Goal: Check status: Check status

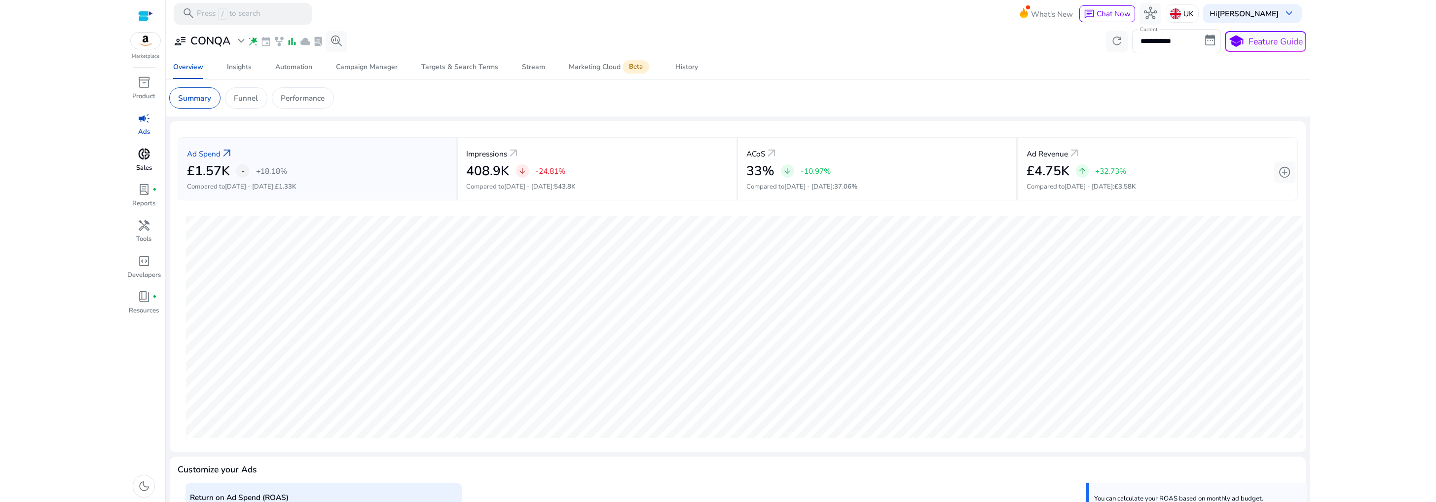
scroll to position [208, 0]
click at [238, 67] on div "Insights" at bounding box center [239, 67] width 25 height 7
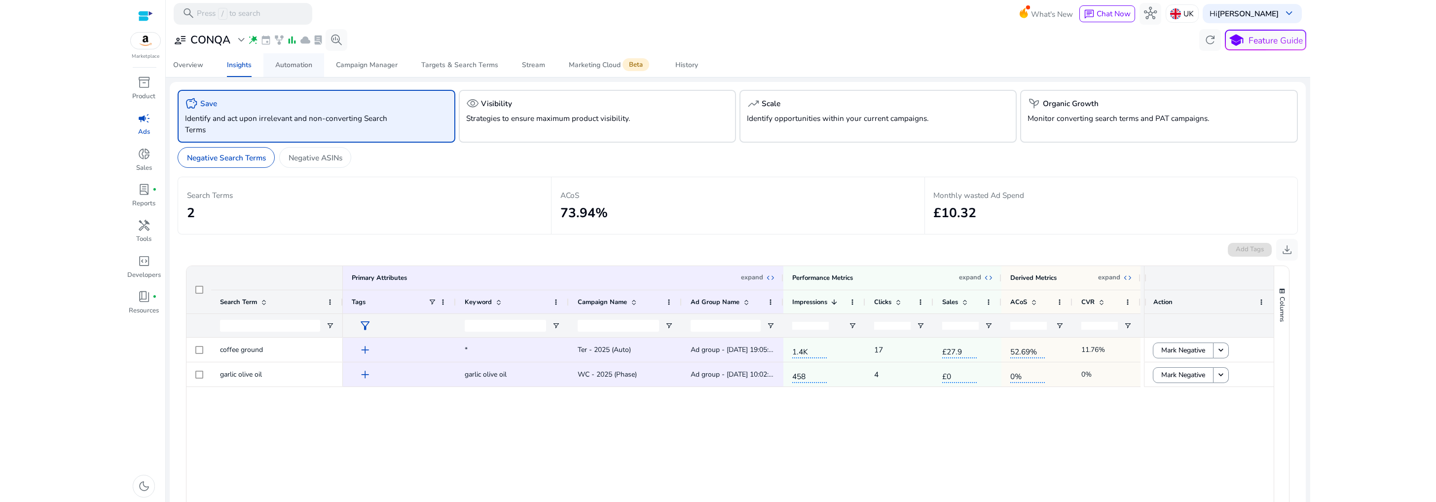
click at [305, 68] on div "Automation" at bounding box center [293, 65] width 37 height 7
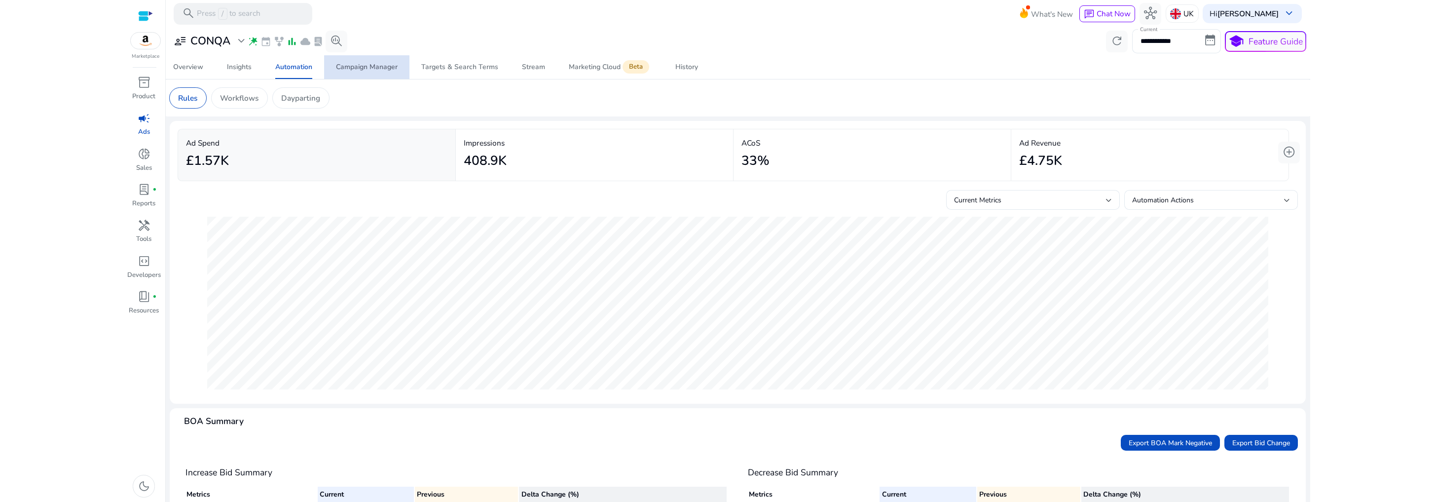
click at [367, 74] on span "Campaign Manager" at bounding box center [367, 67] width 62 height 24
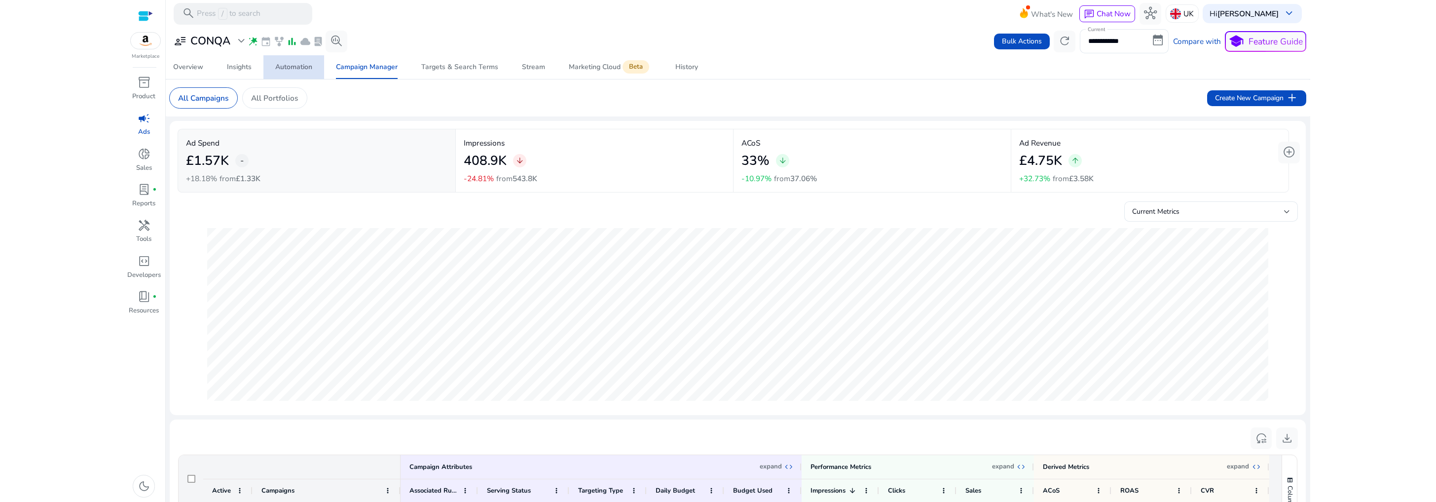
click at [287, 65] on div "Automation" at bounding box center [293, 67] width 37 height 7
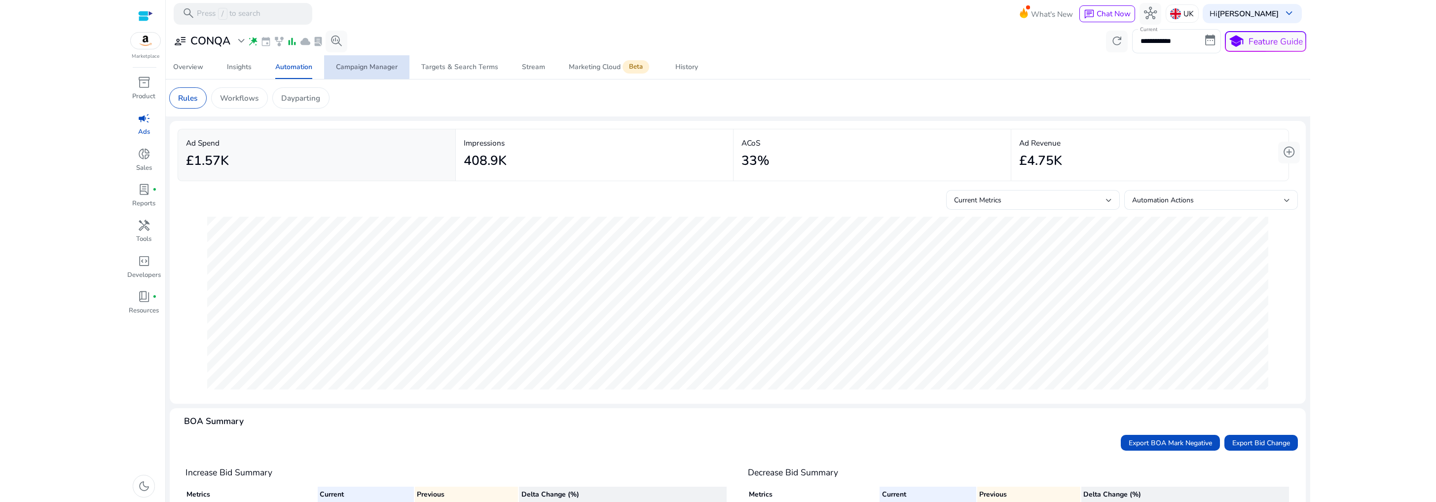
click at [357, 64] on div "Campaign Manager" at bounding box center [367, 67] width 62 height 7
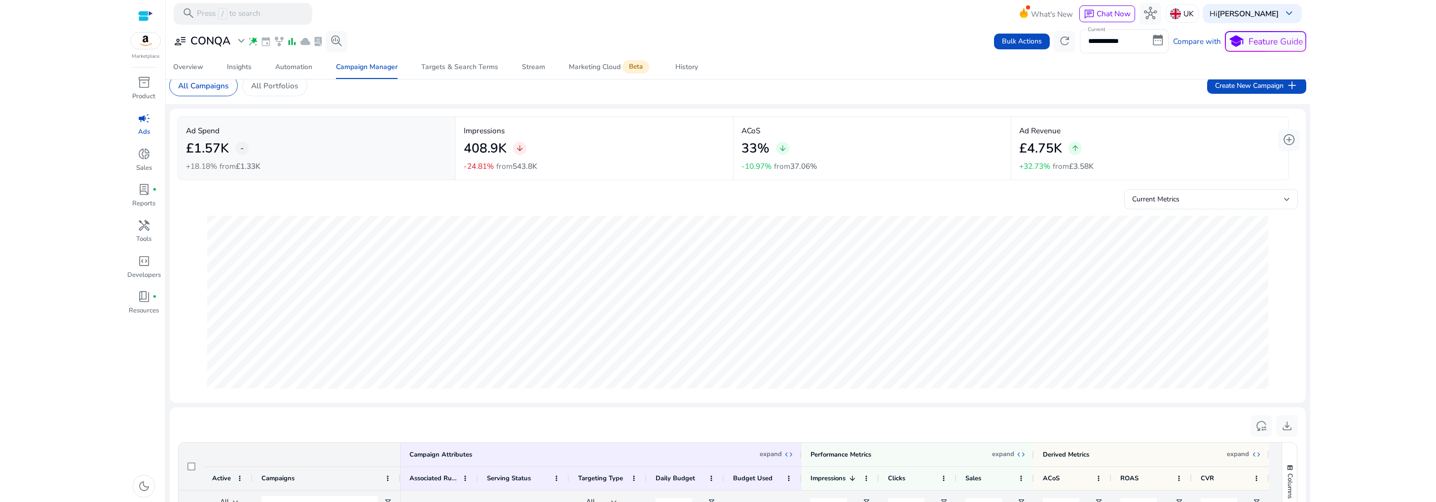
scroll to position [14, 0]
click at [303, 69] on div "Automation" at bounding box center [293, 67] width 37 height 7
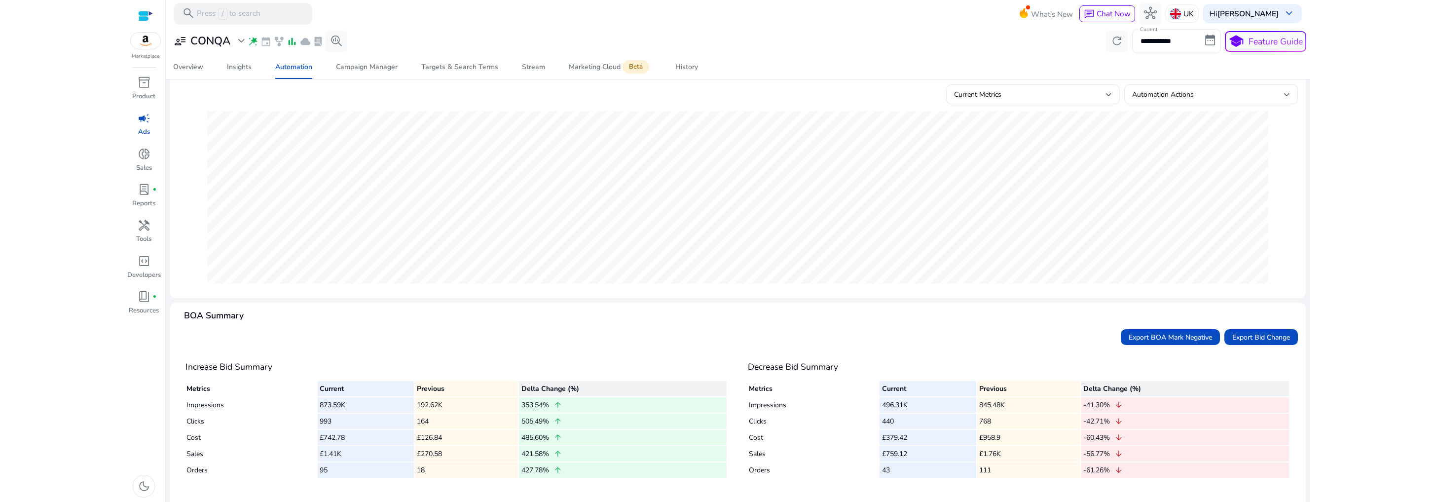
scroll to position [115, 0]
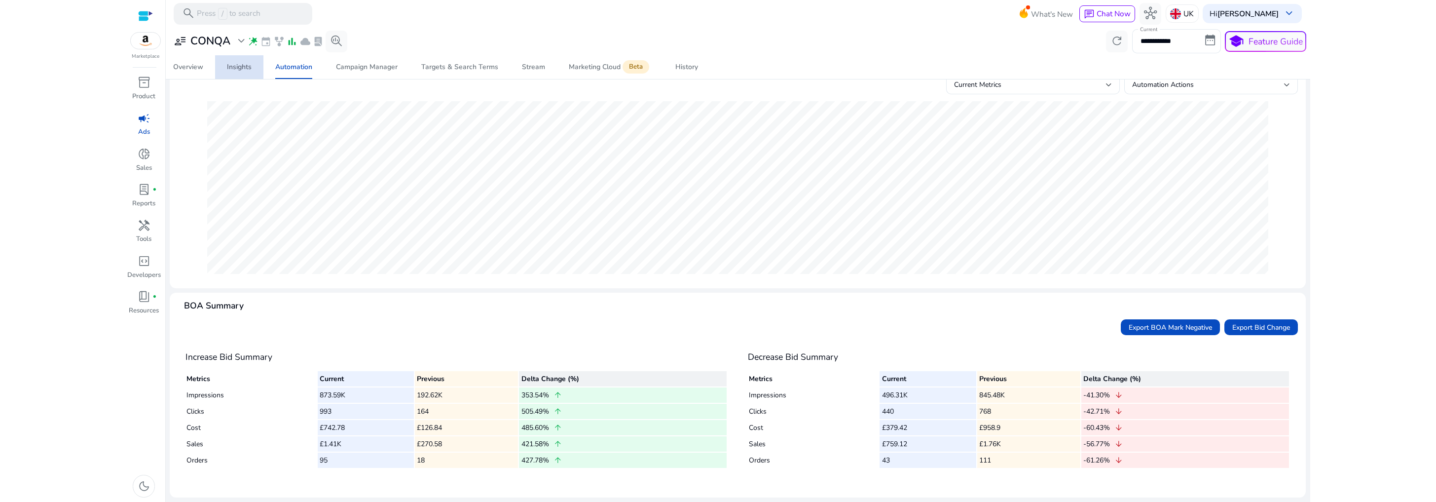
click at [244, 74] on span "Insights" at bounding box center [239, 67] width 25 height 24
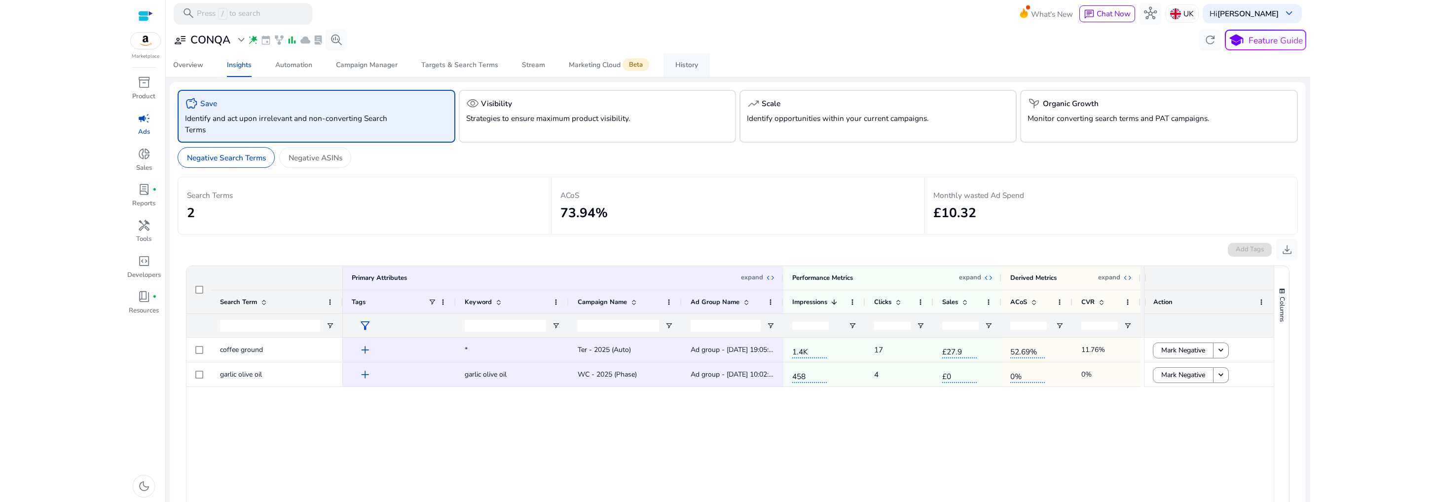
click at [685, 65] on div "History" at bounding box center [686, 65] width 23 height 7
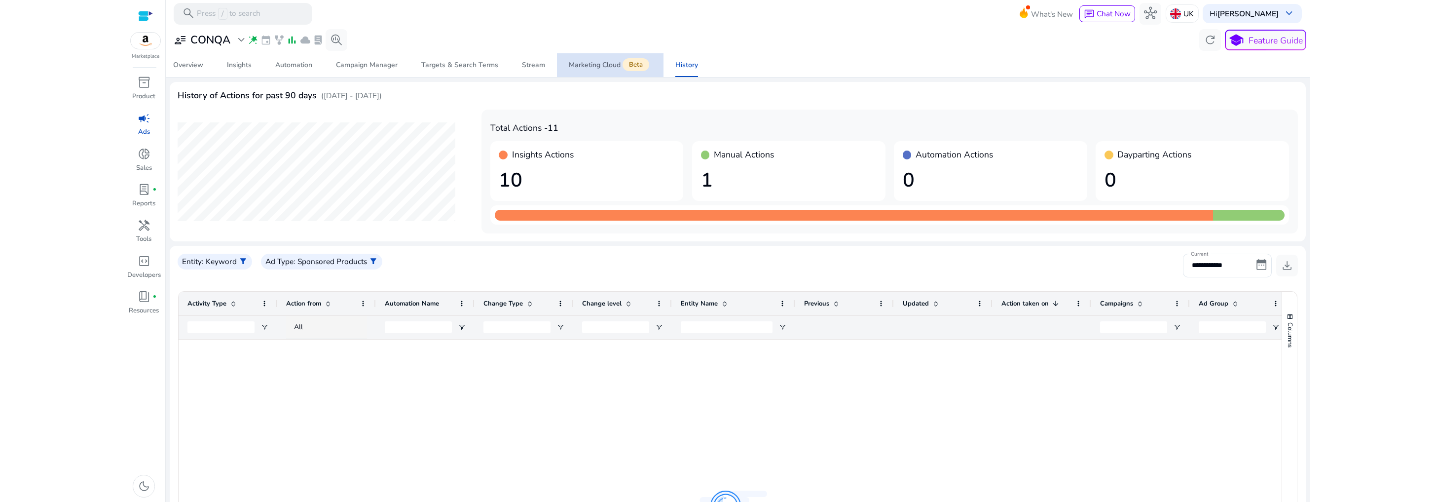
click at [585, 66] on div "Marketing Cloud Beta" at bounding box center [610, 65] width 83 height 9
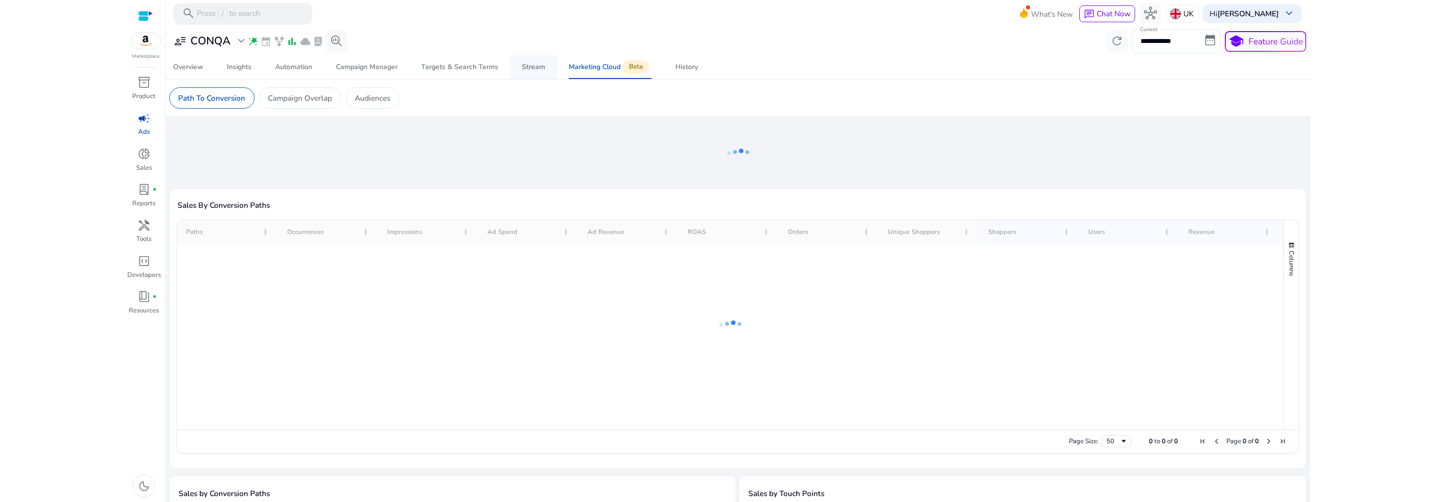
click at [533, 68] on div "Stream" at bounding box center [533, 67] width 23 height 7
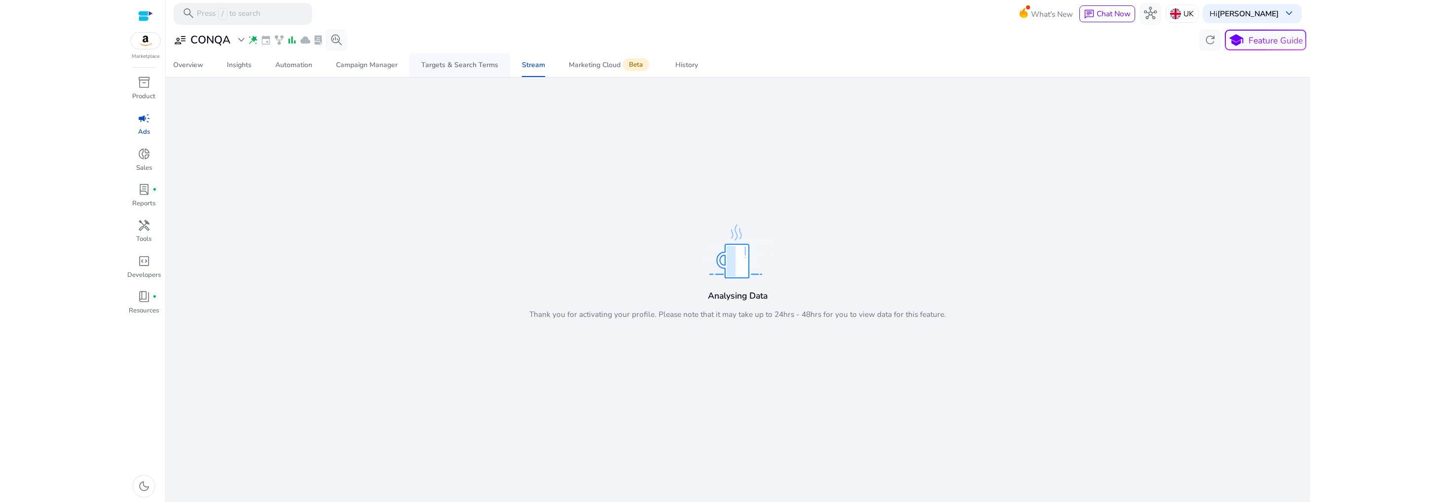
click at [493, 69] on div "Targets & Search Terms" at bounding box center [459, 65] width 77 height 7
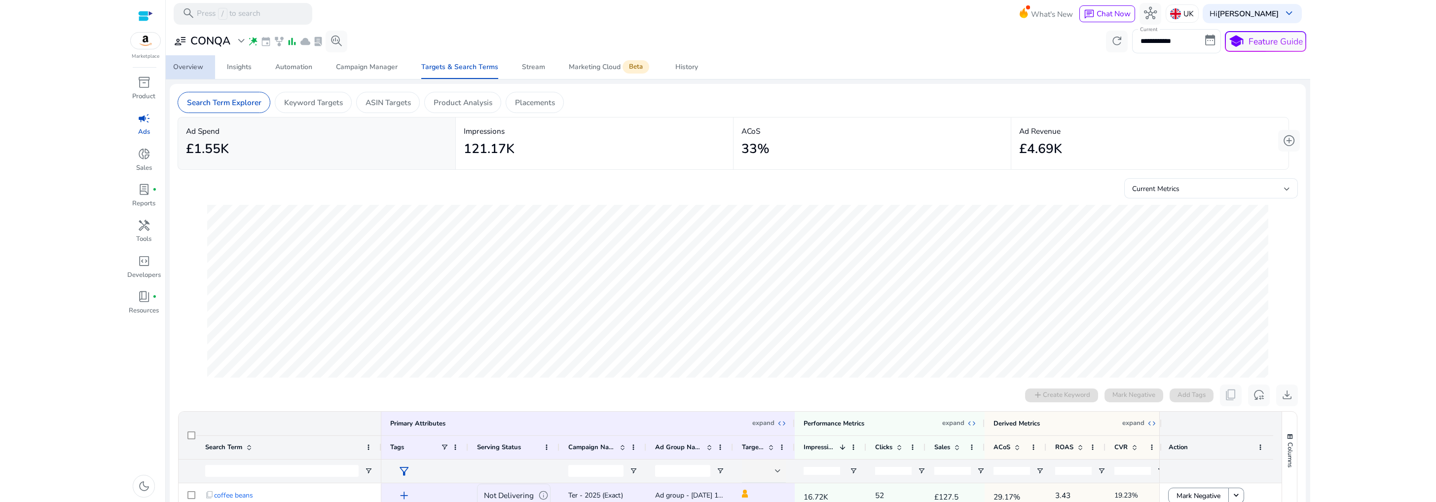
click at [179, 69] on div "Overview" at bounding box center [188, 67] width 30 height 7
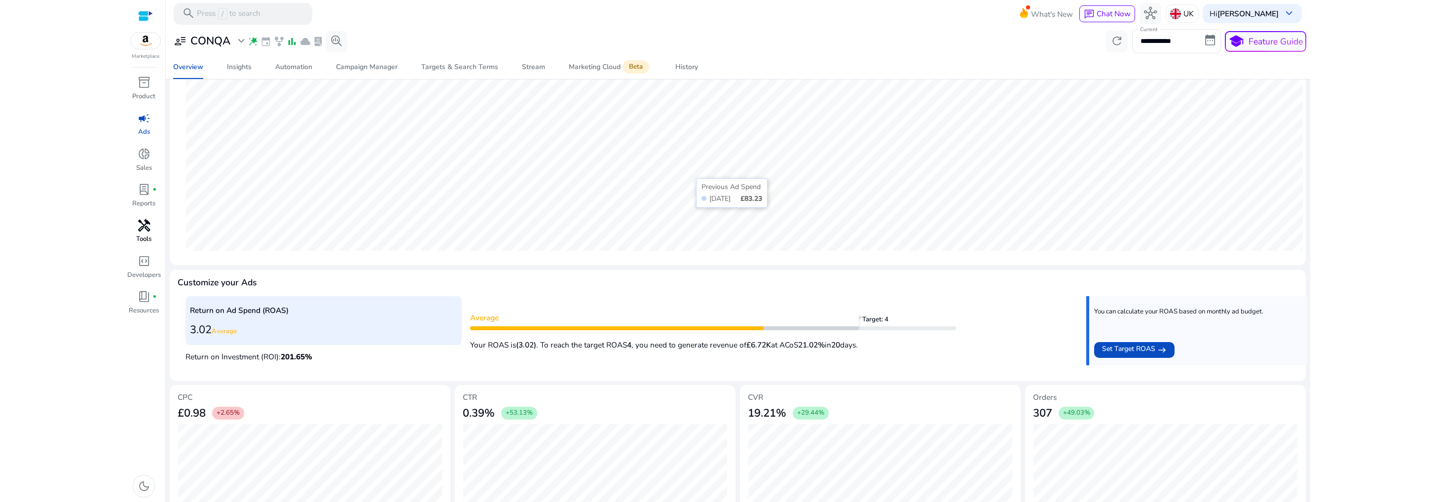
scroll to position [208, 0]
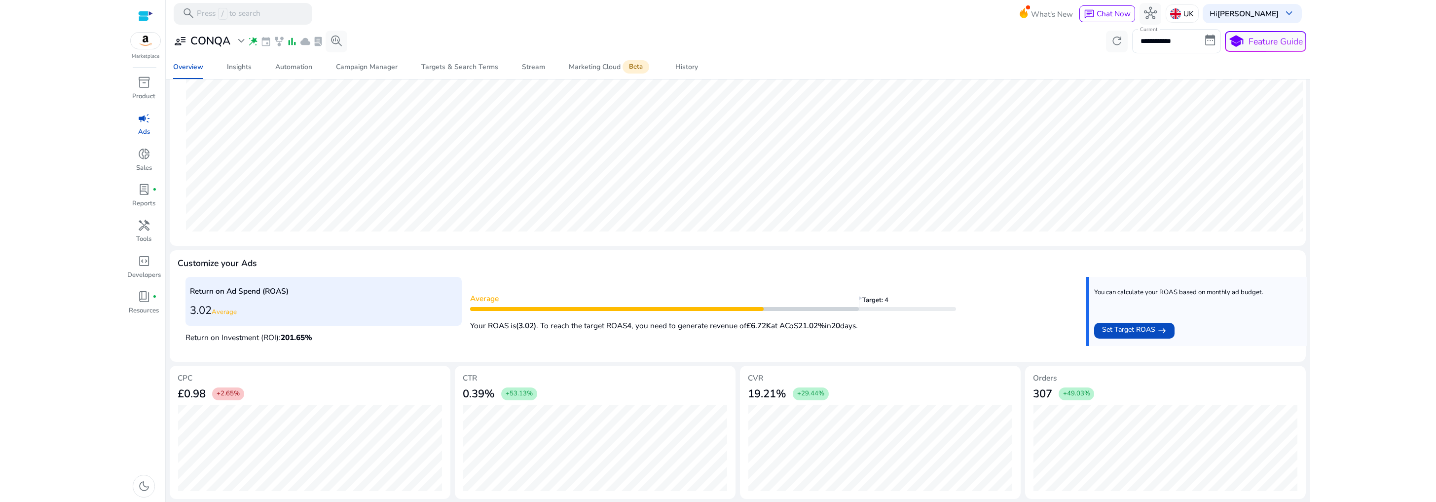
scroll to position [208, 0]
click at [298, 65] on div "Automation" at bounding box center [293, 67] width 37 height 7
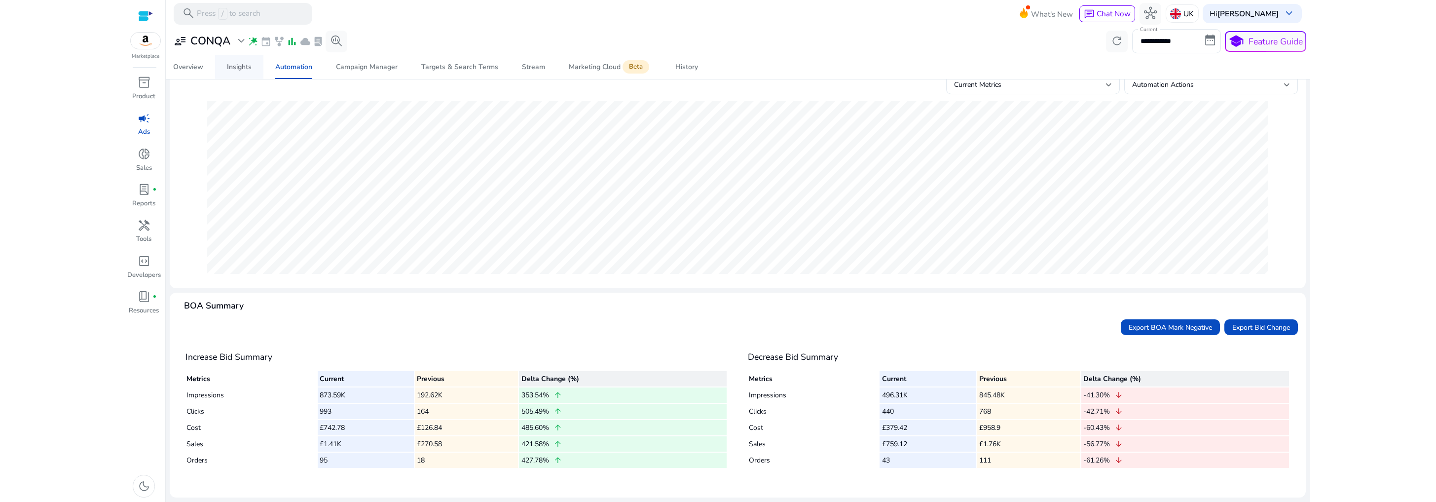
click at [241, 67] on div "Insights" at bounding box center [239, 67] width 25 height 7
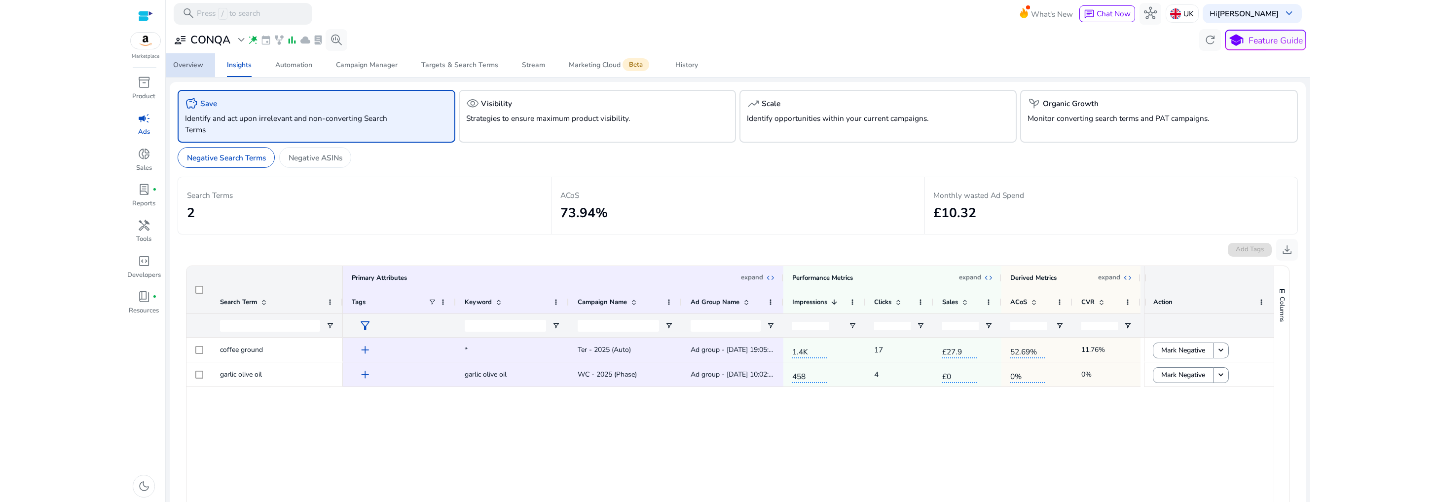
click at [192, 65] on div "Overview" at bounding box center [188, 65] width 30 height 7
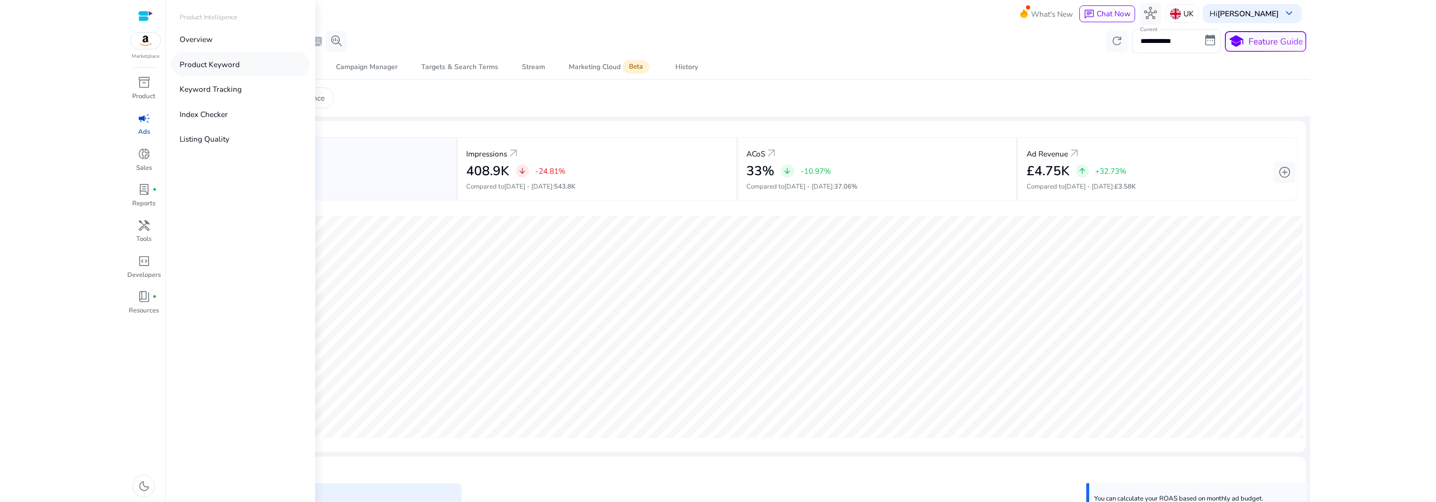
click at [201, 68] on p "Product Keyword" at bounding box center [210, 64] width 60 height 11
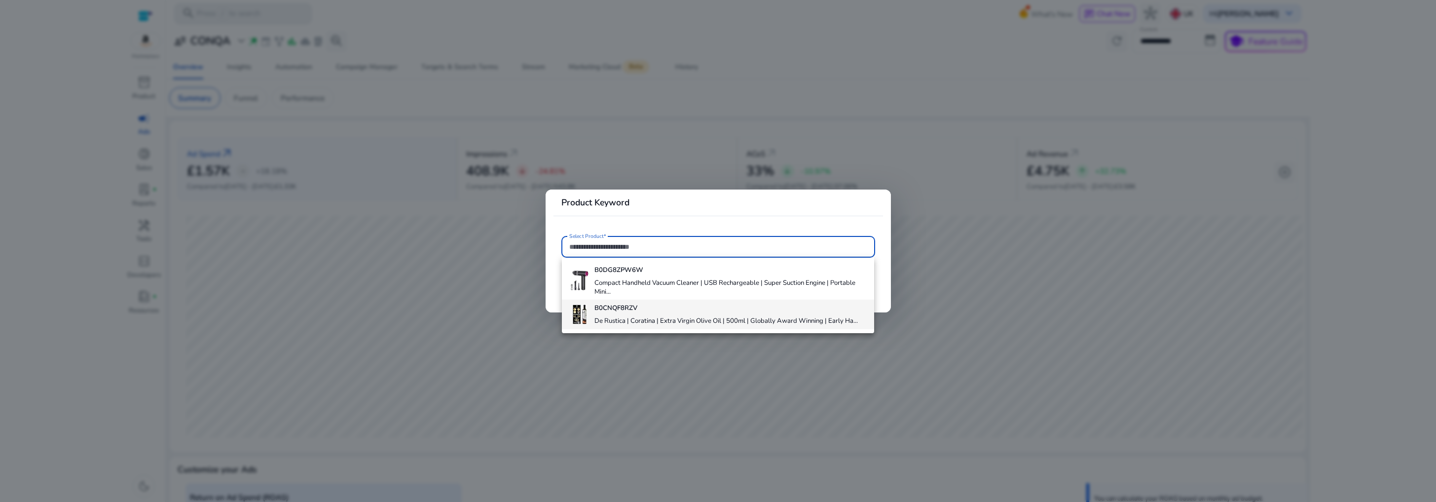
click at [614, 309] on b "B0CNQF8RZV" at bounding box center [615, 307] width 43 height 9
type input "**********"
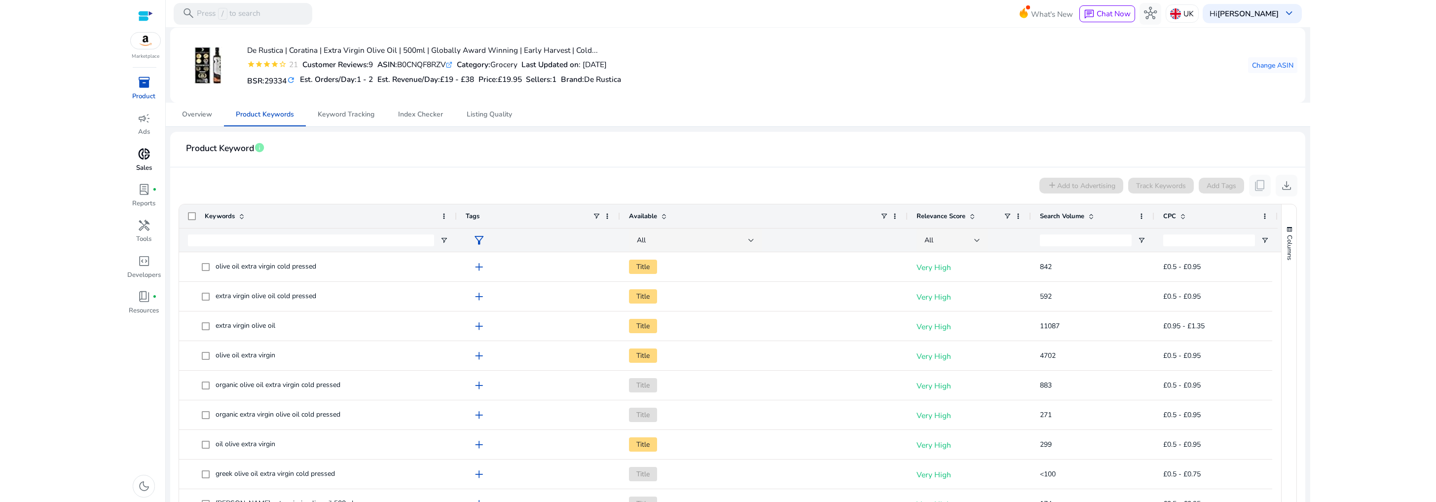
click at [146, 163] on p "Sales" at bounding box center [144, 168] width 16 height 10
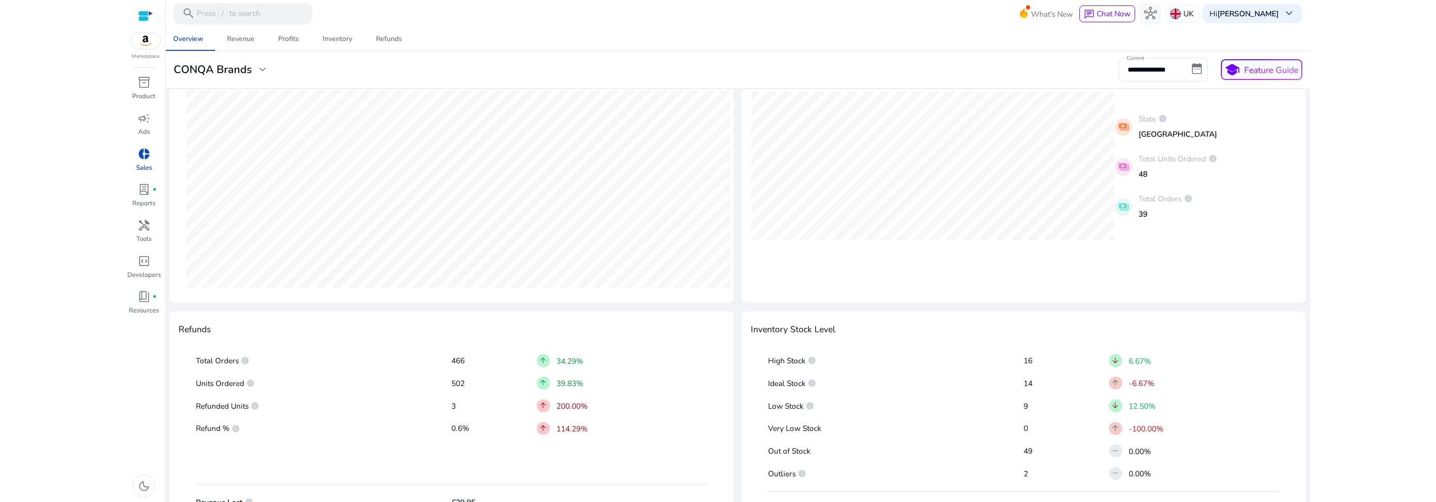
scroll to position [375, 0]
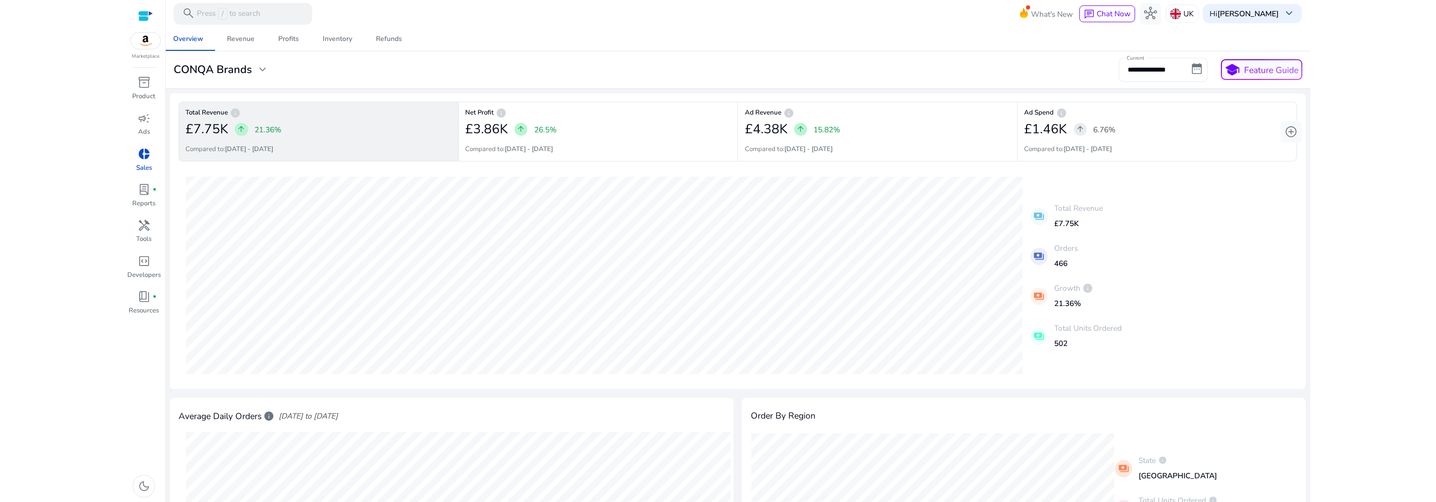
click at [1147, 73] on input "**********" at bounding box center [1163, 70] width 89 height 24
select select "*"
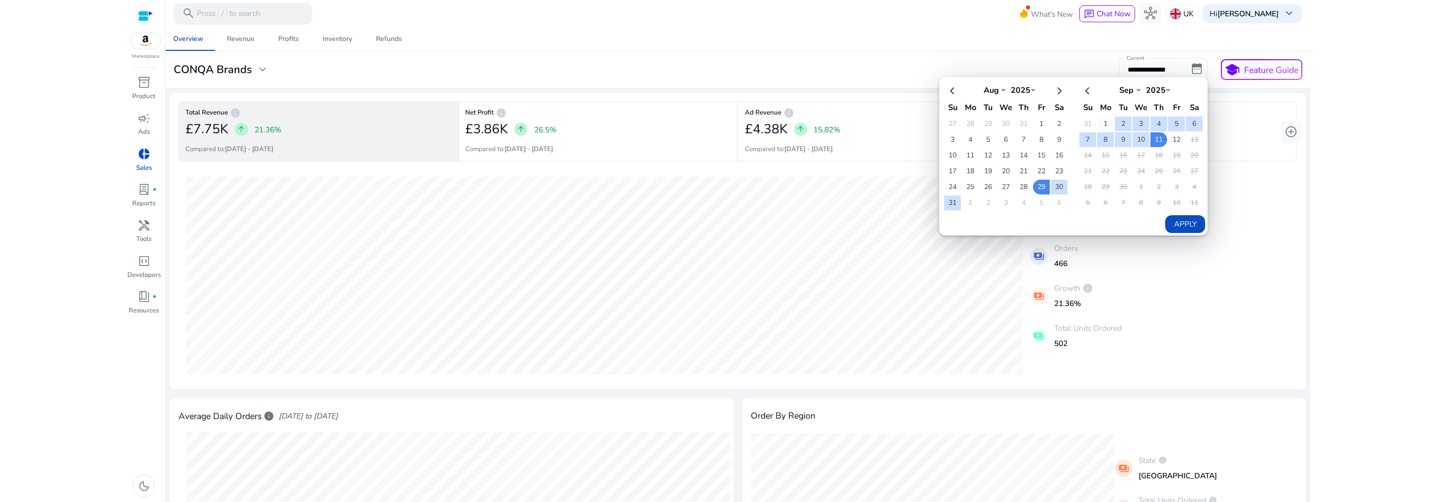
click at [1103, 124] on td "1" at bounding box center [1105, 123] width 17 height 15
click at [1157, 144] on td "11" at bounding box center [1158, 139] width 17 height 15
click at [1180, 220] on button "Apply" at bounding box center [1185, 224] width 40 height 18
type input "**********"
